Goal: Navigation & Orientation: Go to known website

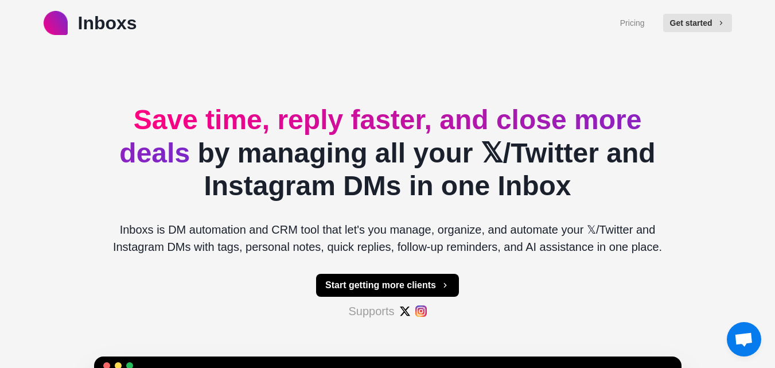
click at [699, 55] on div "Inboxs Pricing Get started Save time, reply faster, and close more deals by man…" at bounding box center [387, 359] width 775 height 719
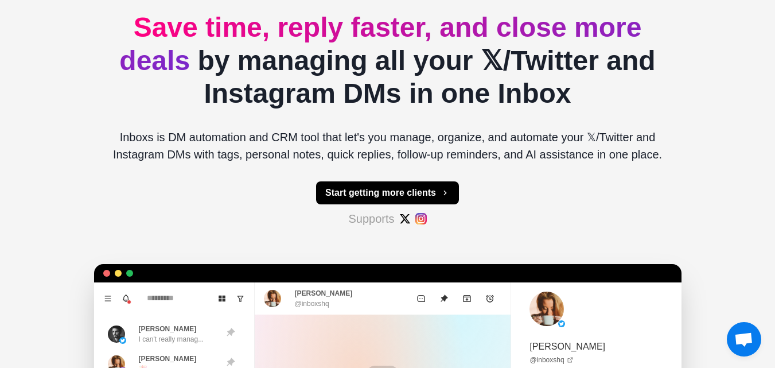
scroll to position [172, 0]
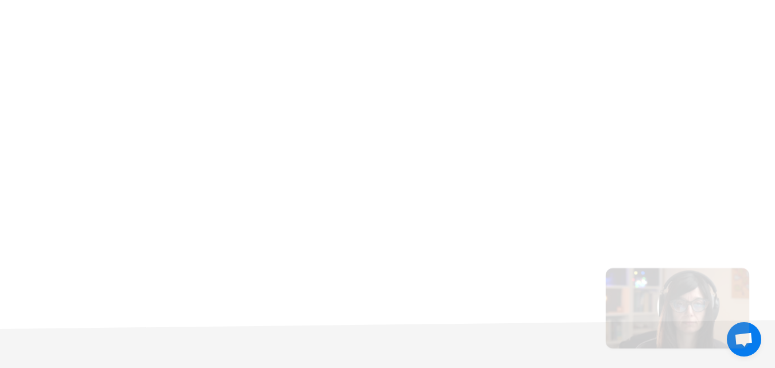
type textarea "*"
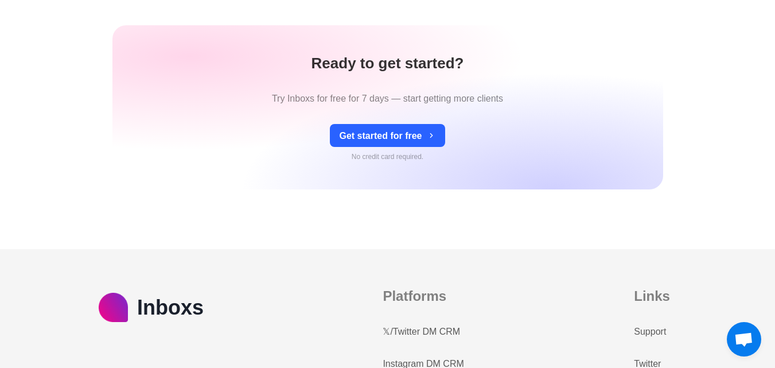
scroll to position [5104, 0]
